Goal: Task Accomplishment & Management: Manage account settings

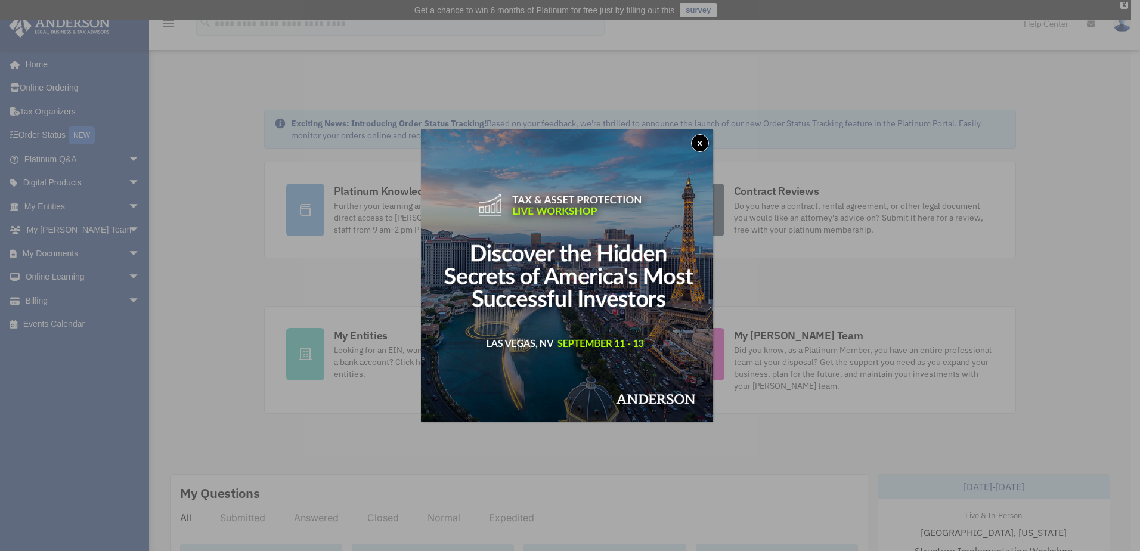
click at [701, 144] on button "x" at bounding box center [700, 143] width 18 height 18
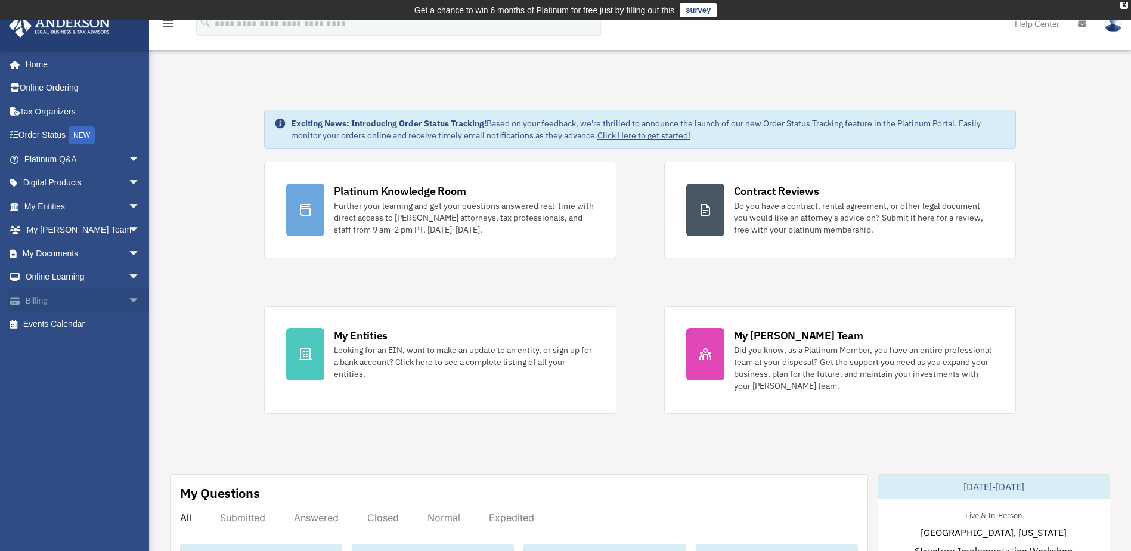
click at [66, 303] on link "Billing arrow_drop_down" at bounding box center [83, 301] width 150 height 24
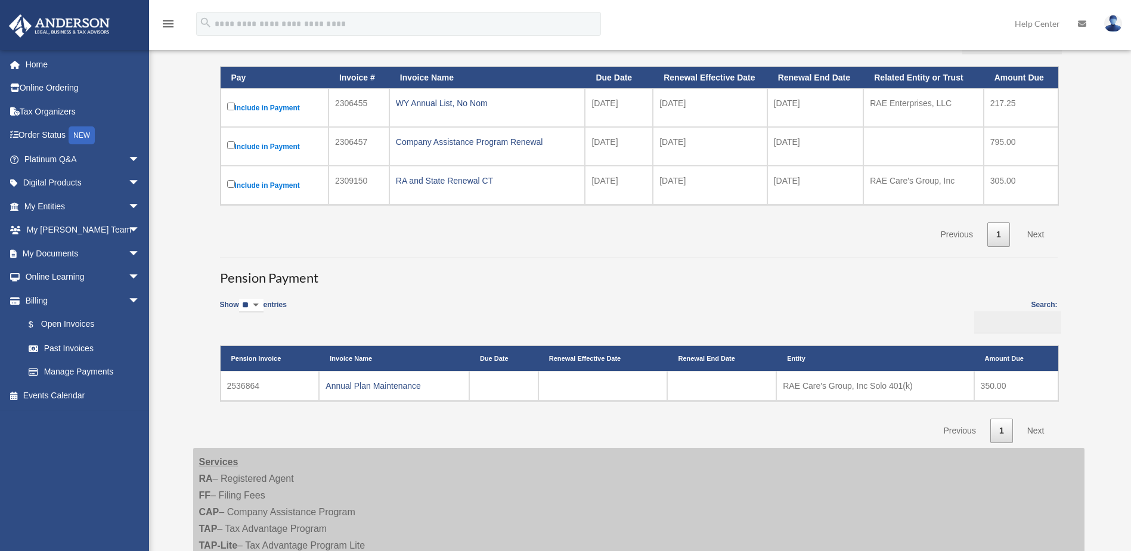
scroll to position [179, 0]
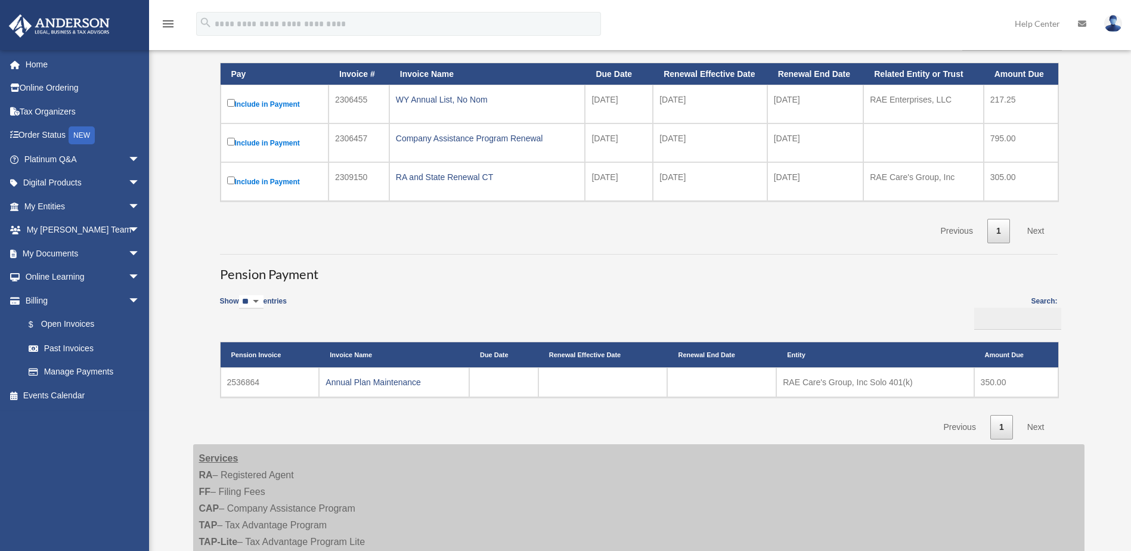
click at [893, 380] on td "RAE Care's Group, Inc Solo 401(k)" at bounding box center [874, 382] width 197 height 30
click at [1070, 397] on div "**********" at bounding box center [639, 180] width 874 height 518
click at [380, 381] on link "Annual Plan Maintenance" at bounding box center [373, 382] width 95 height 10
click at [371, 384] on link "Annual Plan Maintenance" at bounding box center [373, 382] width 95 height 10
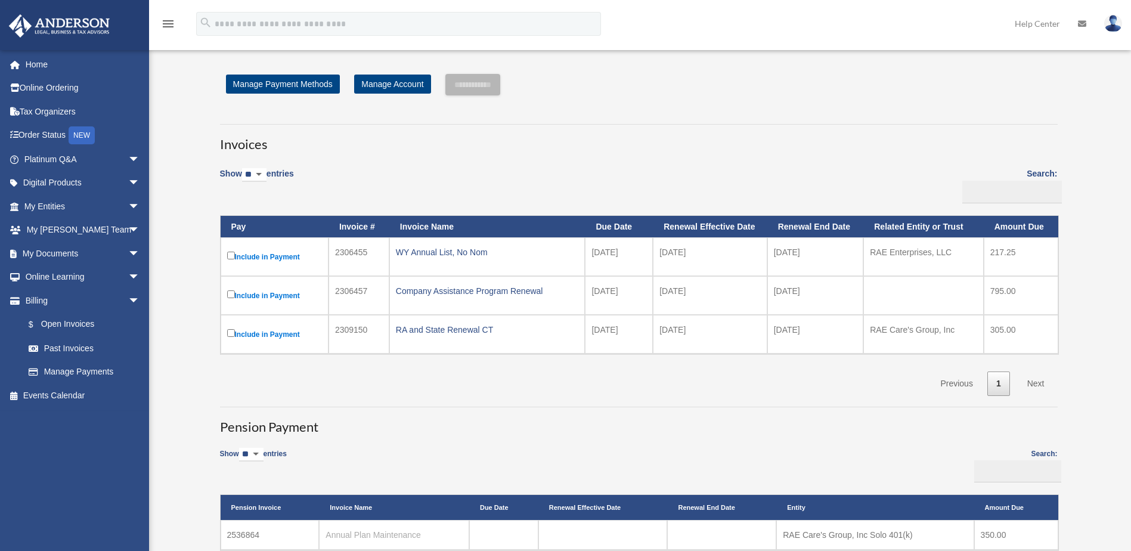
scroll to position [0, 0]
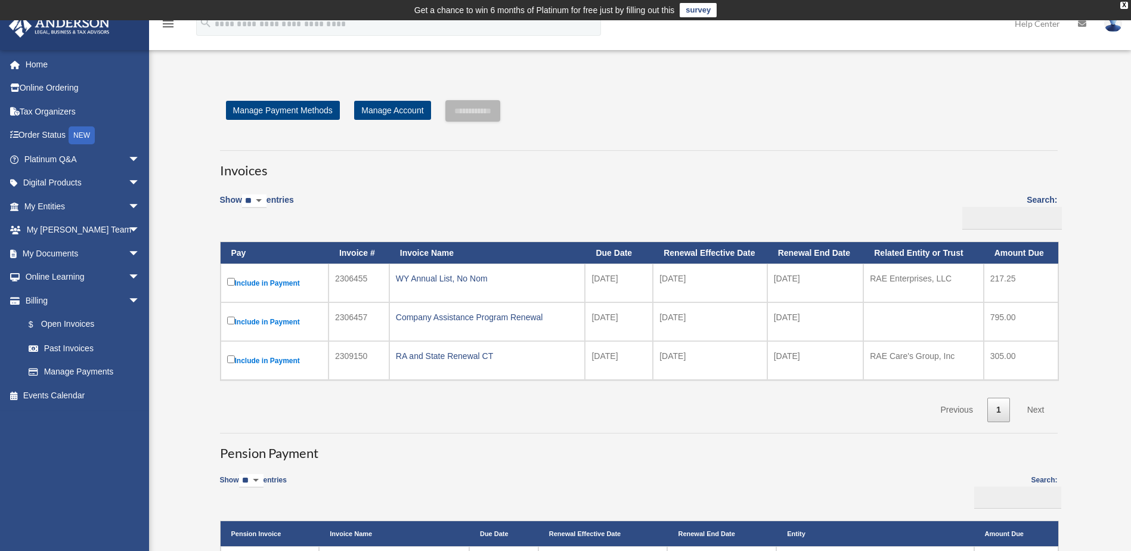
click at [1110, 33] on link at bounding box center [1113, 23] width 36 height 52
click at [895, 101] on link "Logout" at bounding box center [934, 104] width 119 height 24
